Goal: Transaction & Acquisition: Purchase product/service

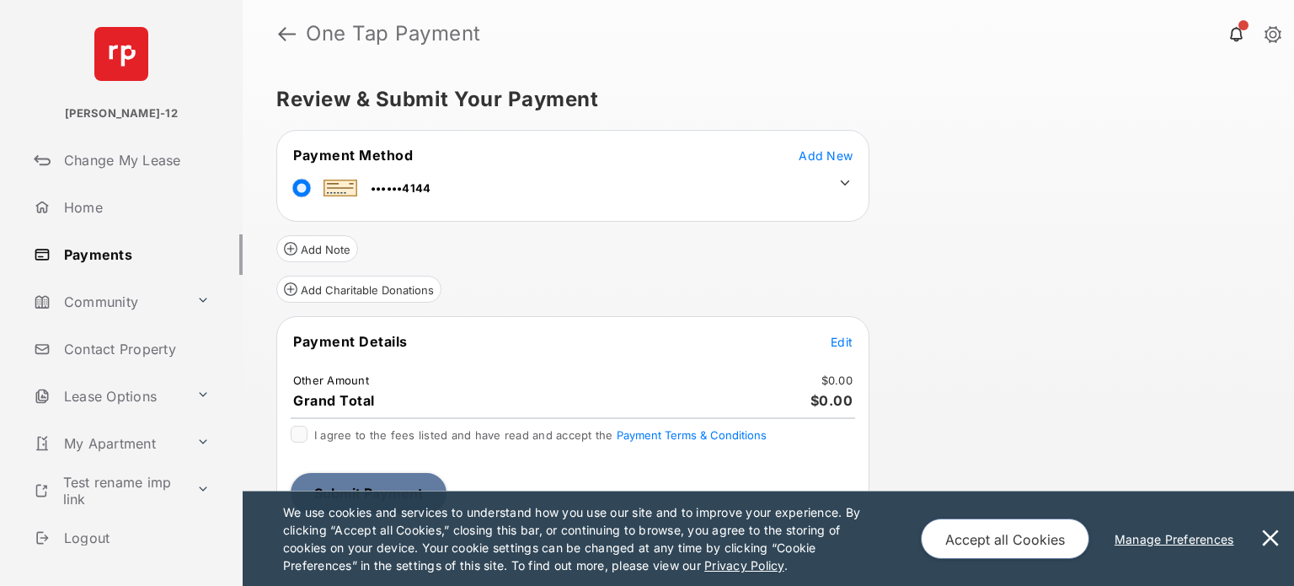
click at [836, 345] on span "Edit" at bounding box center [842, 342] width 22 height 14
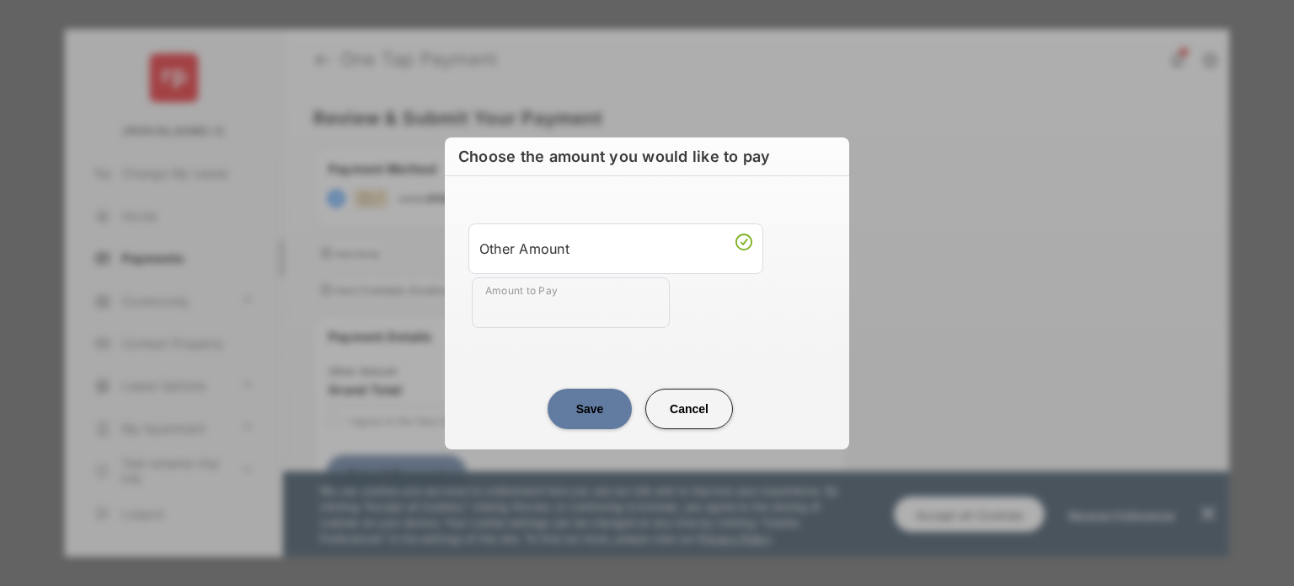
click at [583, 410] on button "Save" at bounding box center [590, 409] width 84 height 40
click at [590, 390] on button "Save" at bounding box center [590, 409] width 84 height 40
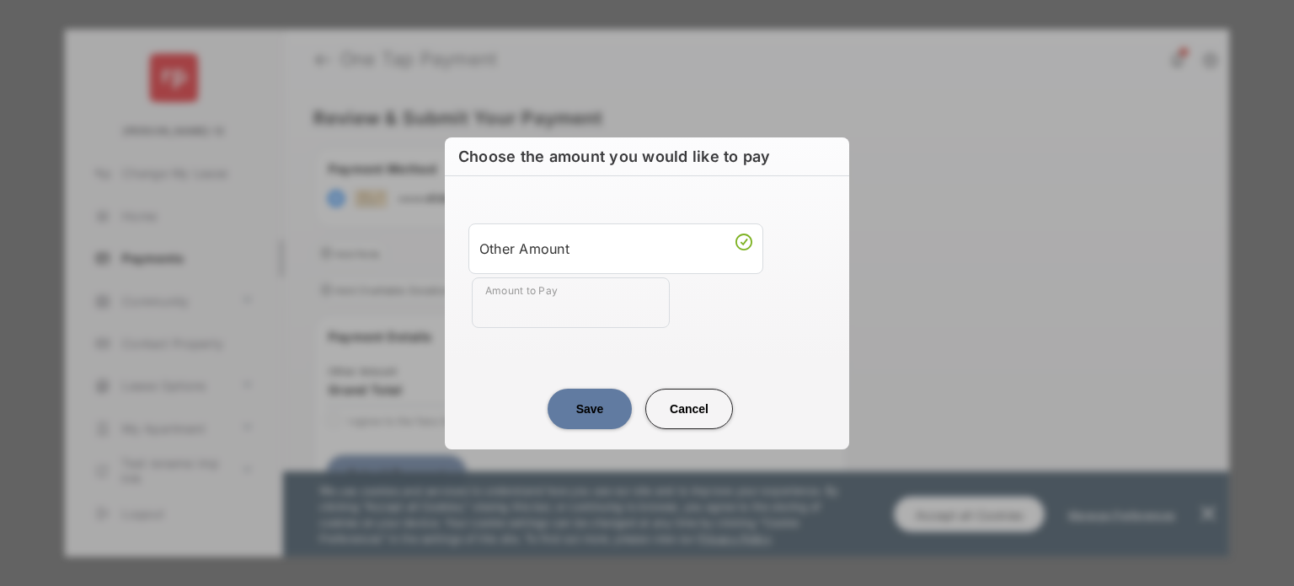
click at [590, 390] on button "Save" at bounding box center [590, 409] width 84 height 40
click at [575, 409] on button "Save" at bounding box center [590, 409] width 84 height 40
drag, startPoint x: 471, startPoint y: 244, endPoint x: 726, endPoint y: 324, distance: 266.8
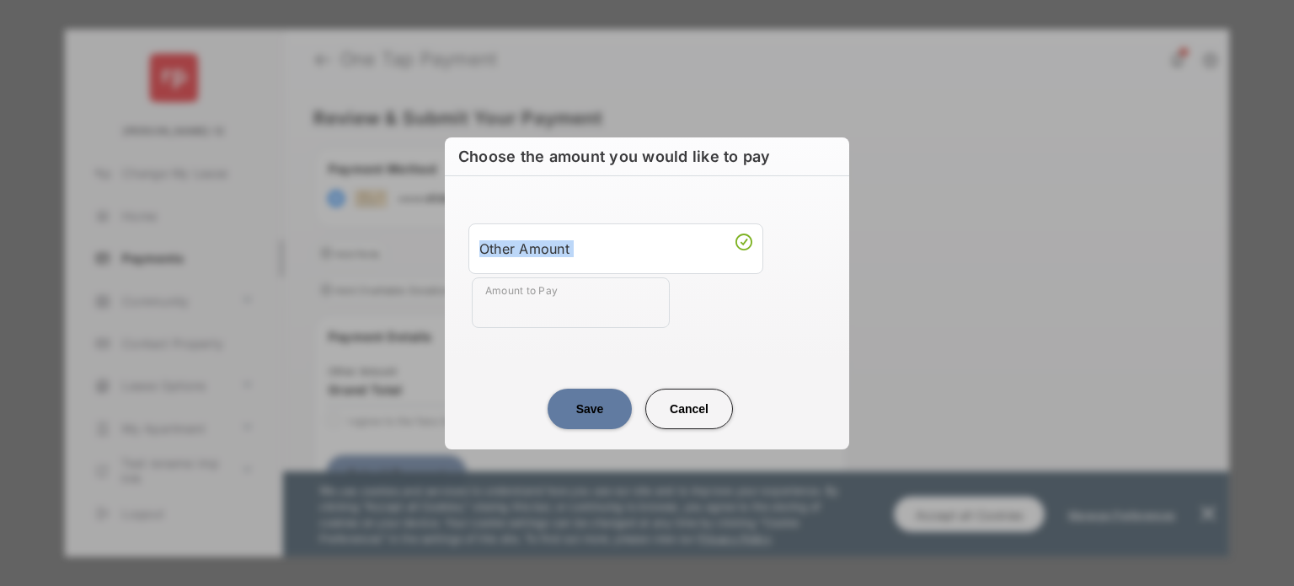
click at [726, 324] on ul "Other Amount Amount to Pay" at bounding box center [647, 275] width 364 height 105
click at [726, 324] on div "Amount to Pay" at bounding box center [650, 302] width 357 height 51
drag, startPoint x: 726, startPoint y: 324, endPoint x: 453, endPoint y: 181, distance: 307.6
click at [453, 181] on div "Other Amount Amount to Pay" at bounding box center [647, 265] width 405 height 179
drag, startPoint x: 453, startPoint y: 181, endPoint x: 668, endPoint y: 323, distance: 257.4
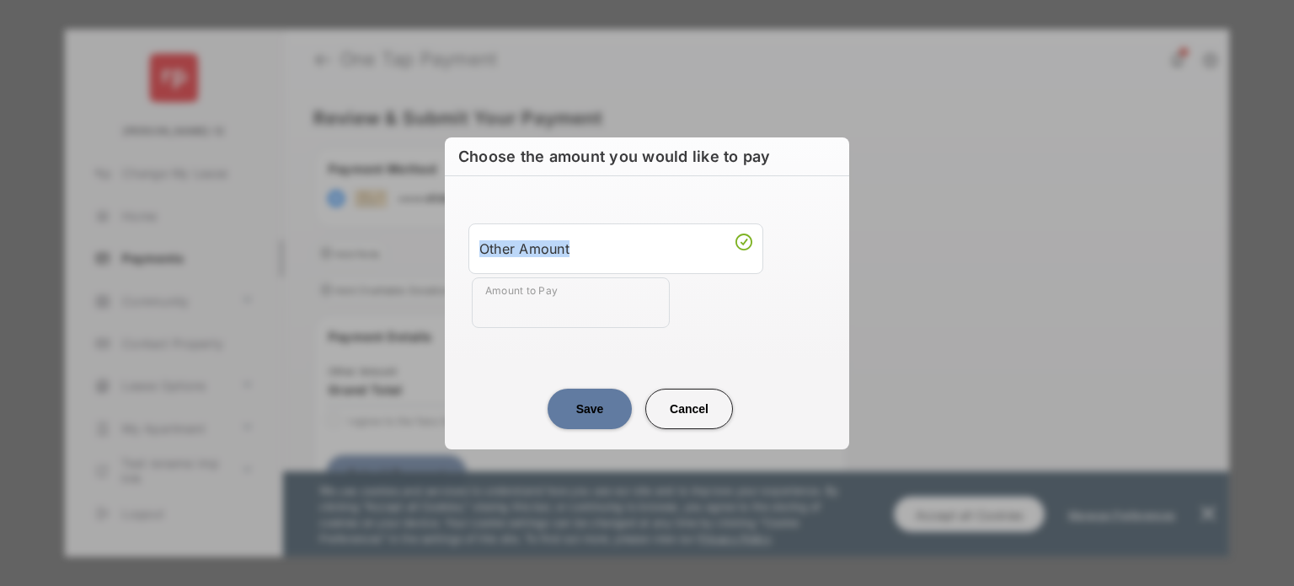
click at [668, 323] on div "Other Amount Amount to Pay" at bounding box center [647, 265] width 405 height 179
click at [668, 323] on input "Amount to Pay" at bounding box center [571, 302] width 198 height 51
drag, startPoint x: 668, startPoint y: 323, endPoint x: 449, endPoint y: 126, distance: 294.2
click at [449, 126] on div "Choose the amount you would like to pay Other Amount Amount to Pay Save Cancel" at bounding box center [647, 293] width 1294 height 586
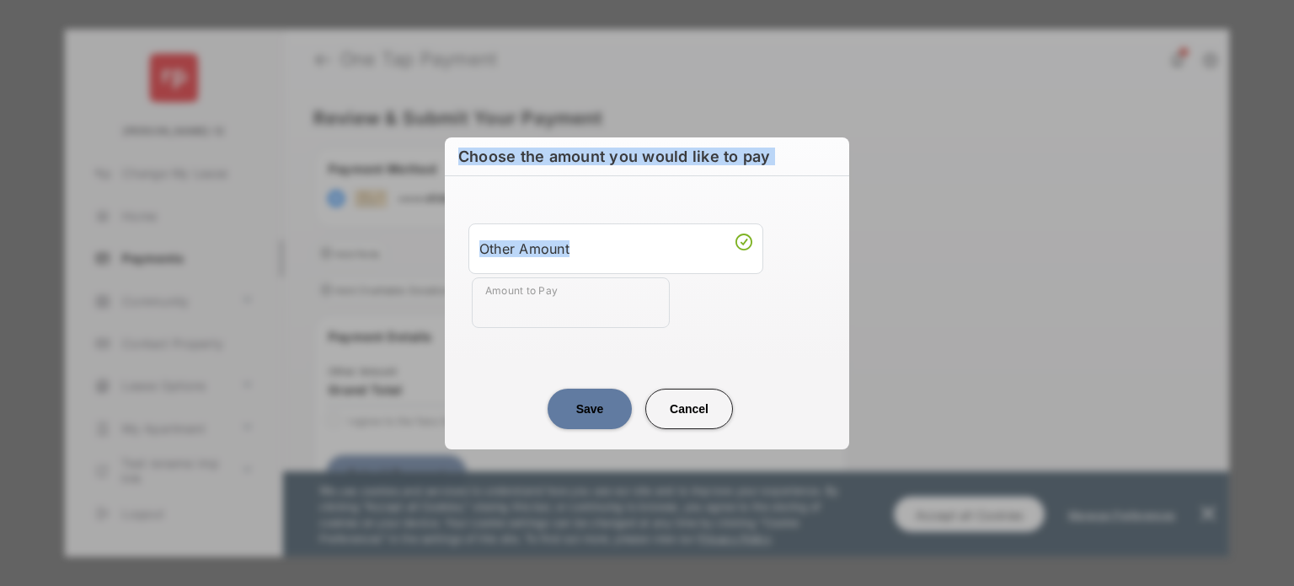
drag, startPoint x: 449, startPoint y: 126, endPoint x: 647, endPoint y: 276, distance: 248.4
click at [647, 276] on div "Choose the amount you would like to pay Other Amount Amount to Pay Save Cancel" at bounding box center [647, 293] width 1294 height 586
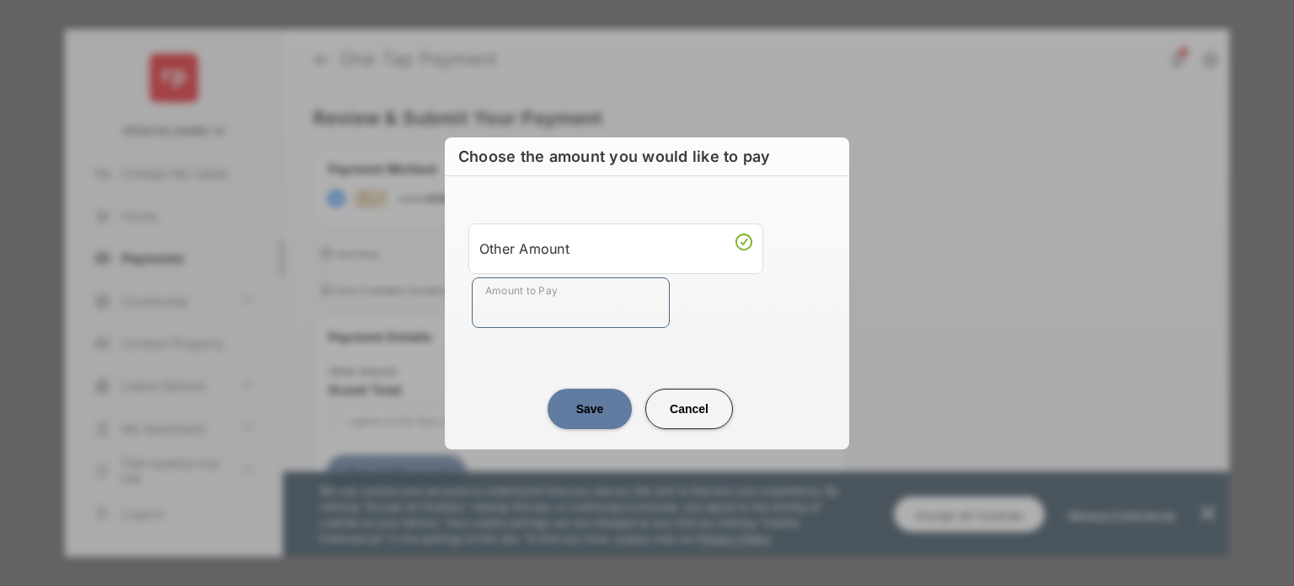
click at [647, 277] on input "Amount to Pay" at bounding box center [571, 302] width 198 height 51
drag, startPoint x: 647, startPoint y: 276, endPoint x: 501, endPoint y: 137, distance: 202.1
click at [501, 137] on div "Choose the amount you would like to pay Other Amount Amount to Pay Save Cancel" at bounding box center [647, 293] width 405 height 312
click at [501, 137] on h2 "Choose the amount you would like to pay" at bounding box center [647, 156] width 405 height 39
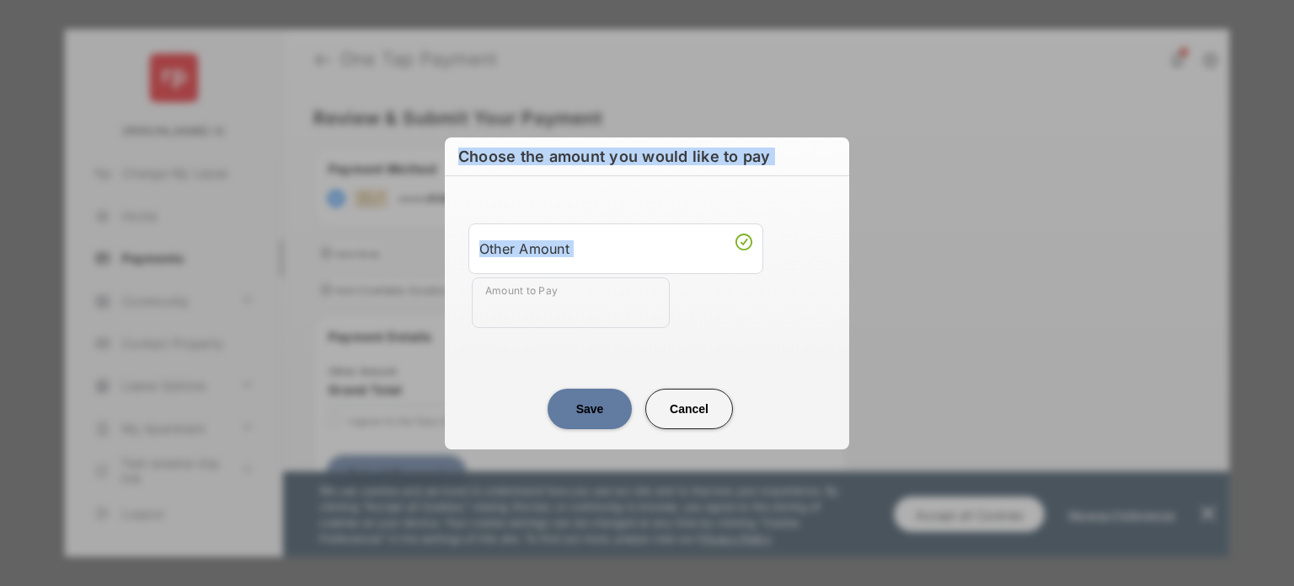
drag, startPoint x: 501, startPoint y: 137, endPoint x: 728, endPoint y: 309, distance: 285.2
click at [728, 309] on div "Choose the amount you would like to pay Other Amount Amount to Pay Save Cancel" at bounding box center [647, 293] width 405 height 312
click at [728, 309] on div "Amount to Pay" at bounding box center [650, 302] width 357 height 51
drag, startPoint x: 728, startPoint y: 309, endPoint x: 487, endPoint y: 151, distance: 288.4
click at [487, 151] on div "Choose the amount you would like to pay Other Amount Amount to Pay Save Cancel" at bounding box center [647, 293] width 405 height 312
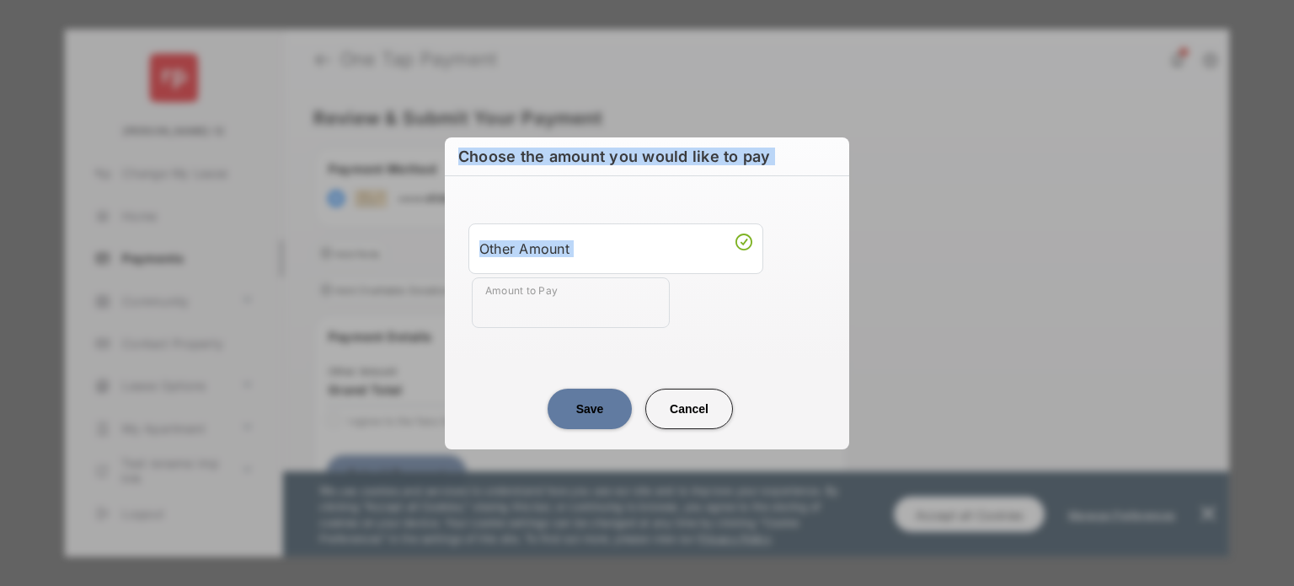
click at [487, 151] on h2 "Choose the amount you would like to pay" at bounding box center [647, 156] width 405 height 39
drag, startPoint x: 487, startPoint y: 151, endPoint x: 664, endPoint y: 315, distance: 241.5
click at [664, 315] on div "Choose the amount you would like to pay Other Amount Amount to Pay Save Cancel" at bounding box center [647, 293] width 405 height 312
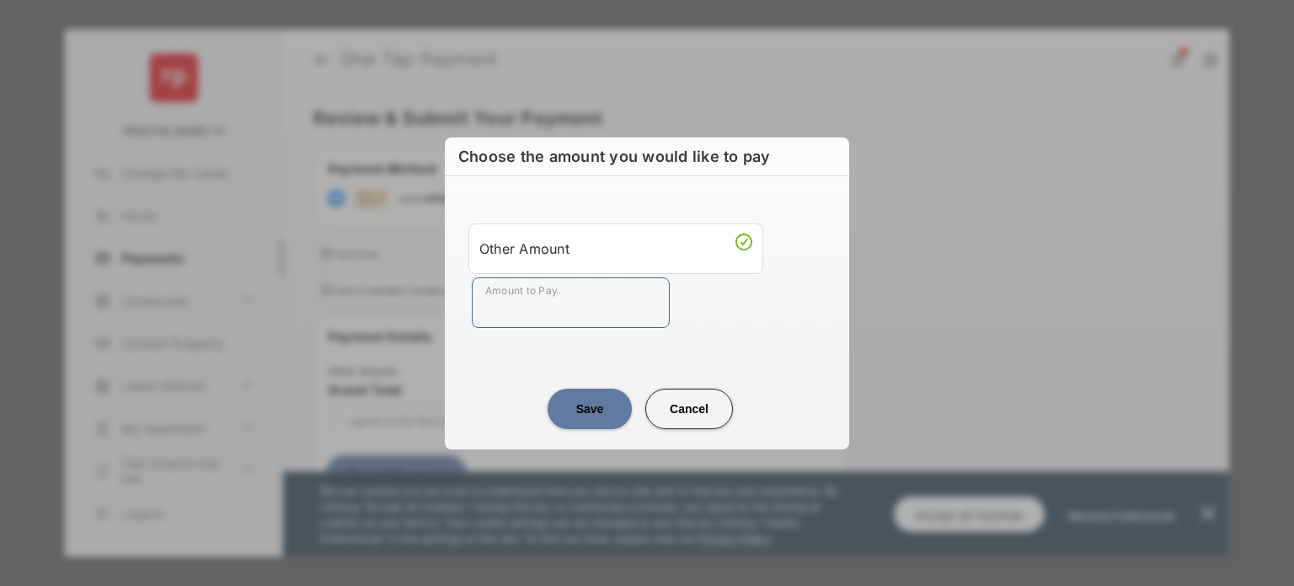
click at [664, 315] on input "Amount to Pay" at bounding box center [571, 302] width 198 height 51
drag, startPoint x: 664, startPoint y: 315, endPoint x: 480, endPoint y: 196, distance: 219.5
click at [480, 196] on div "Other Amount Amount to Pay" at bounding box center [647, 275] width 384 height 158
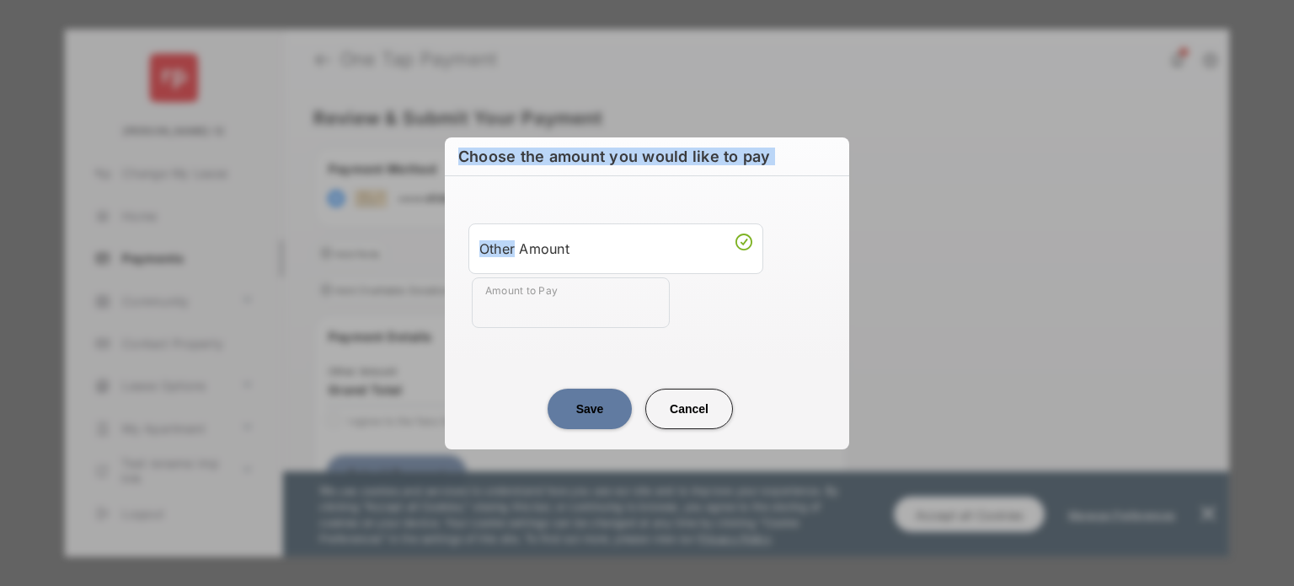
drag, startPoint x: 480, startPoint y: 196, endPoint x: 458, endPoint y: 163, distance: 39.8
click at [458, 163] on div "Choose the amount you would like to pay Other Amount Amount to Pay Save Cancel" at bounding box center [647, 293] width 405 height 312
click at [458, 163] on h2 "Choose the amount you would like to pay" at bounding box center [647, 156] width 405 height 39
drag, startPoint x: 458, startPoint y: 163, endPoint x: 667, endPoint y: 325, distance: 264.2
click at [667, 325] on div "Choose the amount you would like to pay Other Amount Amount to Pay Save Cancel" at bounding box center [647, 293] width 405 height 312
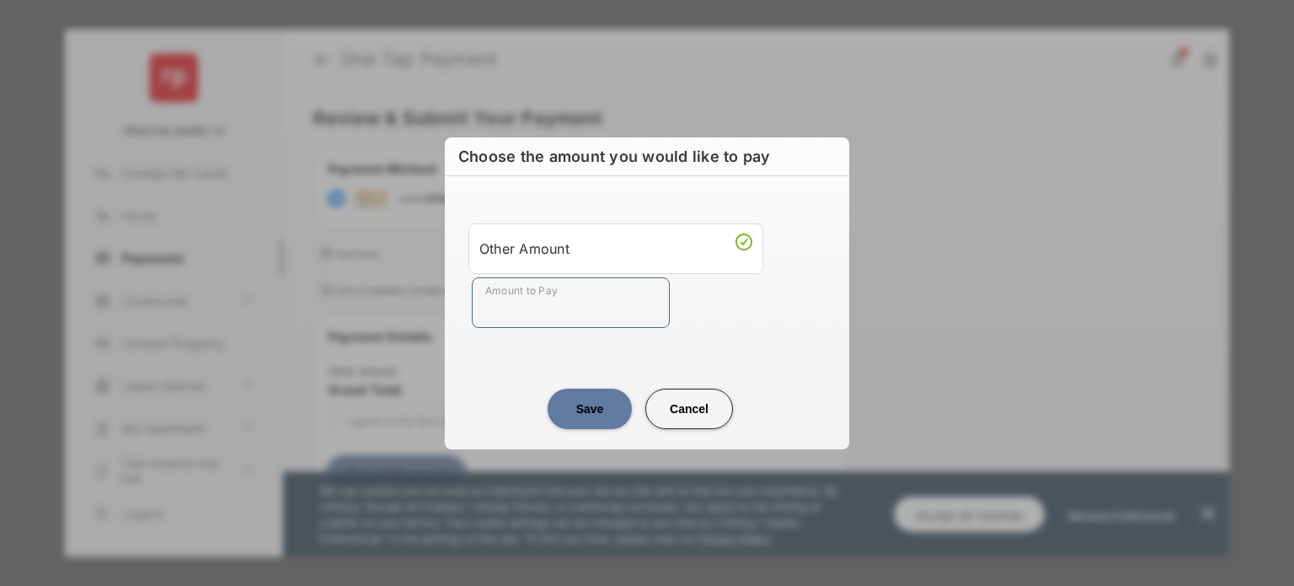
click at [667, 325] on input "Amount to Pay" at bounding box center [571, 302] width 198 height 51
drag, startPoint x: 667, startPoint y: 325, endPoint x: 472, endPoint y: 167, distance: 251.0
click at [472, 167] on div "Choose the amount you would like to pay Other Amount Amount to Pay Save Cancel" at bounding box center [647, 293] width 405 height 312
click at [472, 167] on h2 "Choose the amount you would like to pay" at bounding box center [647, 156] width 405 height 39
click at [686, 326] on div "Amount to Pay" at bounding box center [650, 302] width 357 height 51
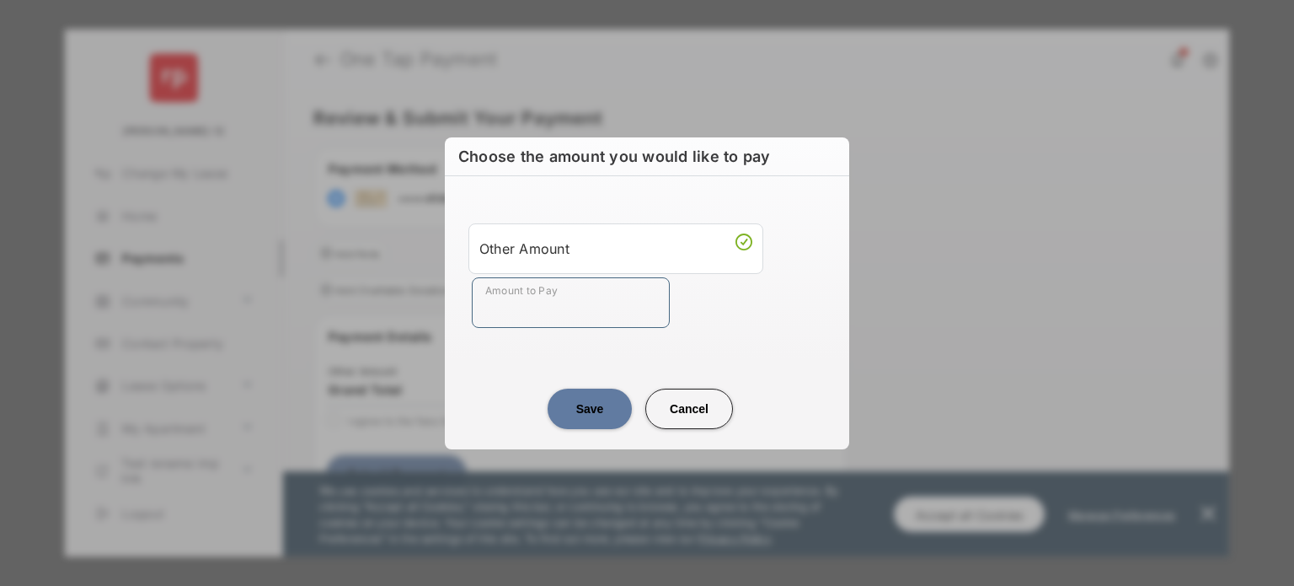
drag, startPoint x: 686, startPoint y: 326, endPoint x: 475, endPoint y: 174, distance: 259.6
click at [475, 174] on div "Choose the amount you would like to pay Other Amount Amount to Pay Save Cancel" at bounding box center [647, 293] width 405 height 312
